Goal: Information Seeking & Learning: Learn about a topic

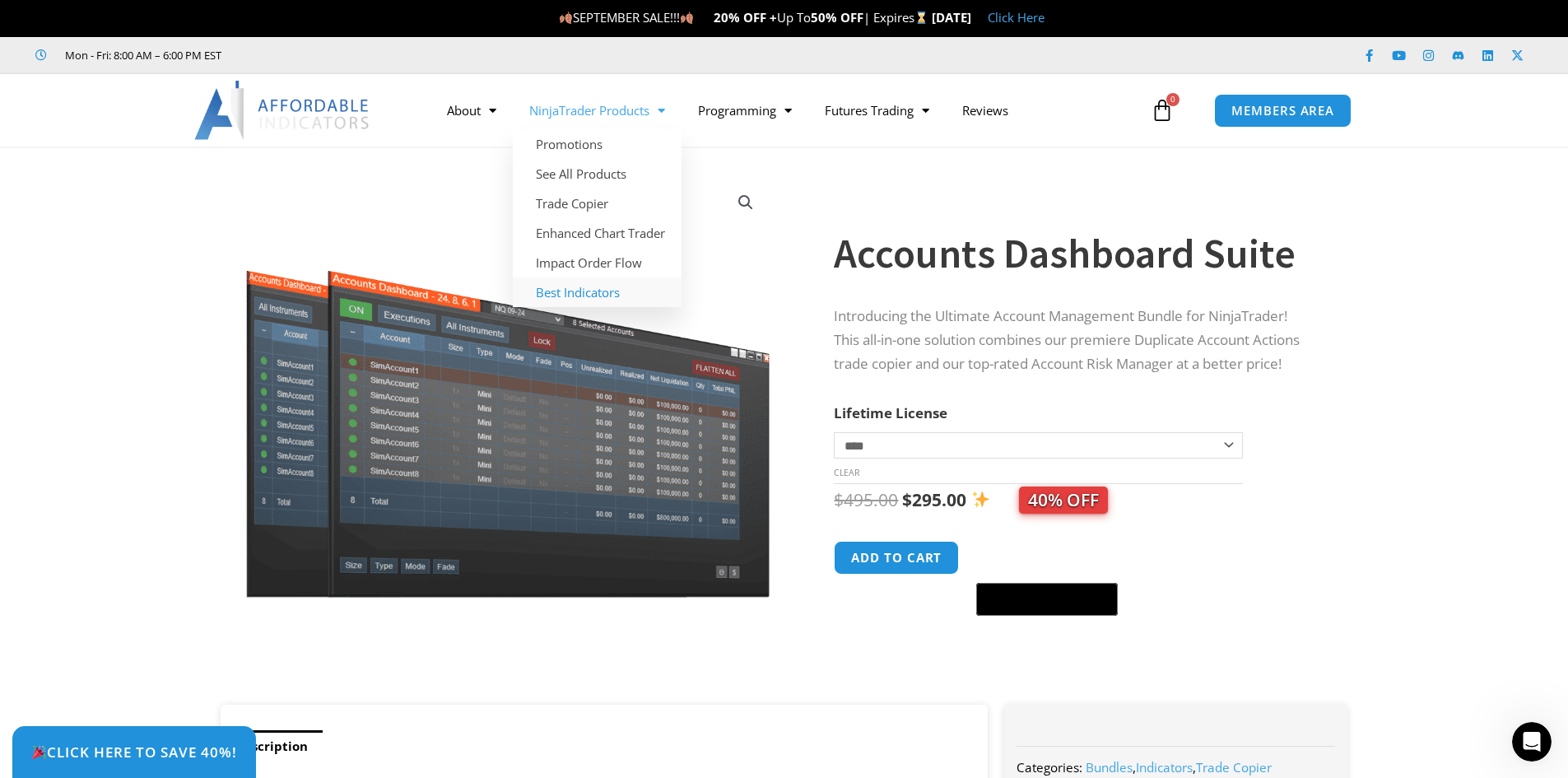
click at [587, 296] on link "Best Indicators" at bounding box center [597, 292] width 169 height 30
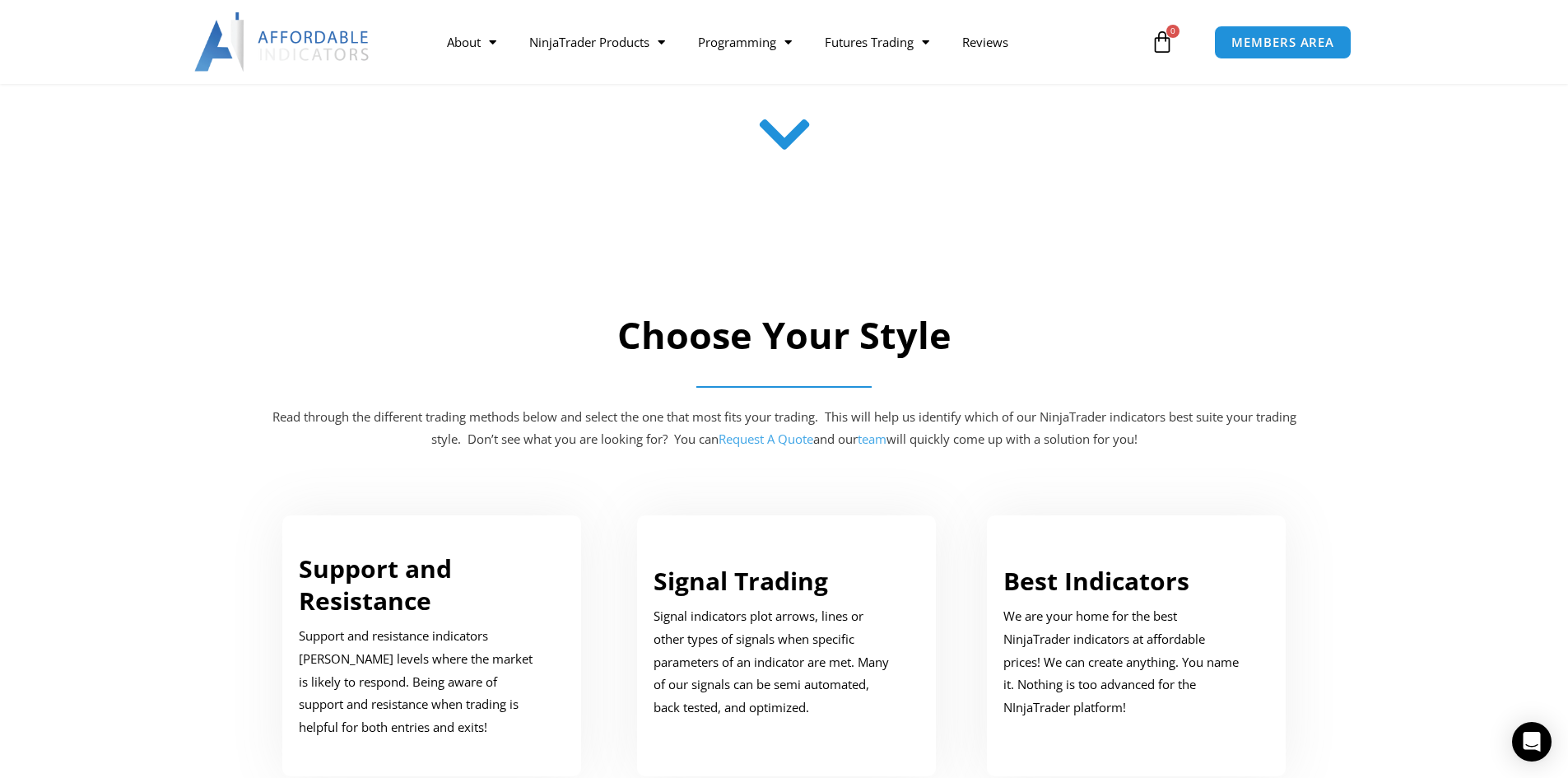
scroll to position [247, 0]
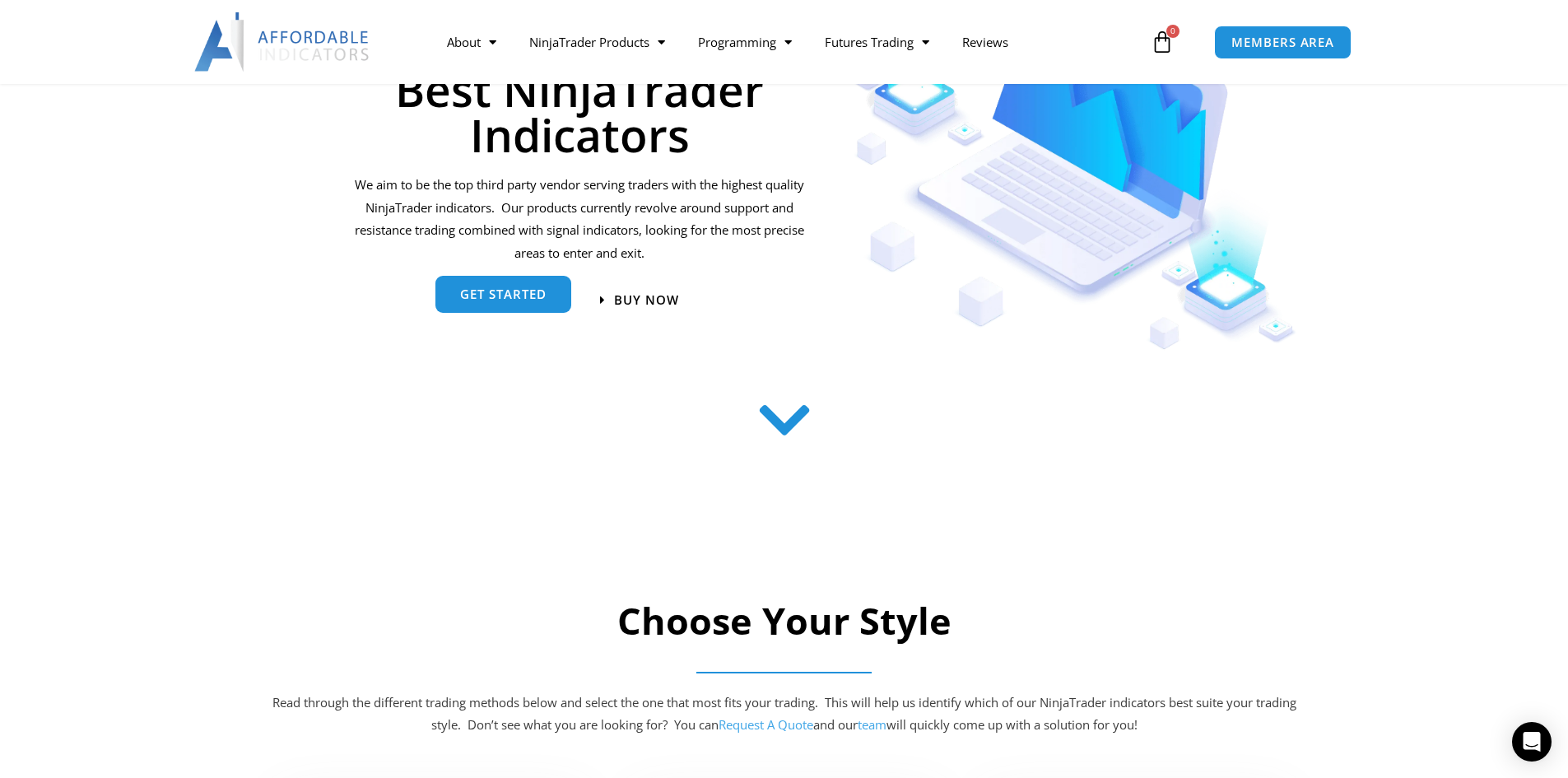
click at [520, 312] on link "get started" at bounding box center [503, 294] width 136 height 37
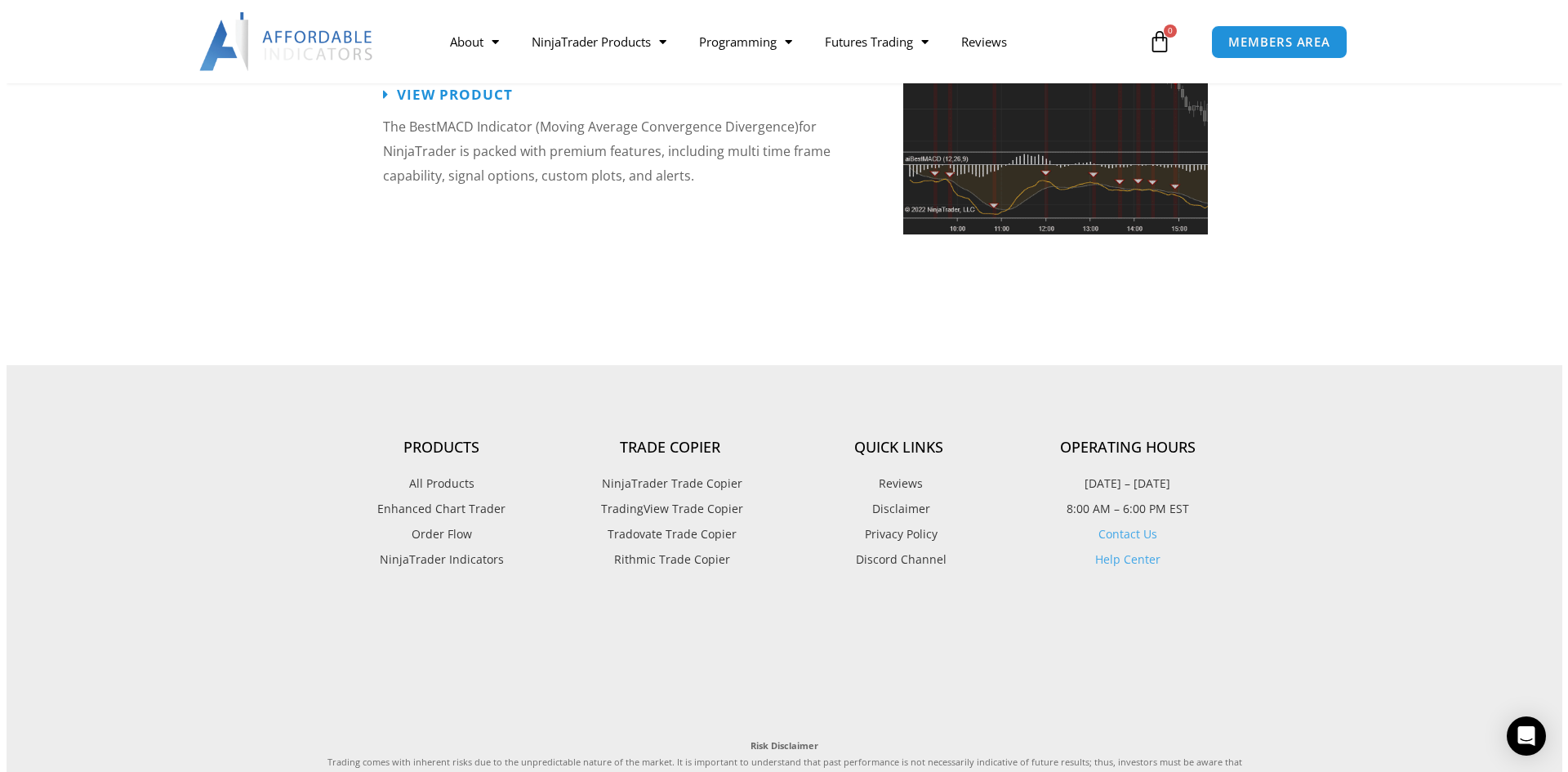
scroll to position [4094, 0]
